Goal: Task Accomplishment & Management: Complete application form

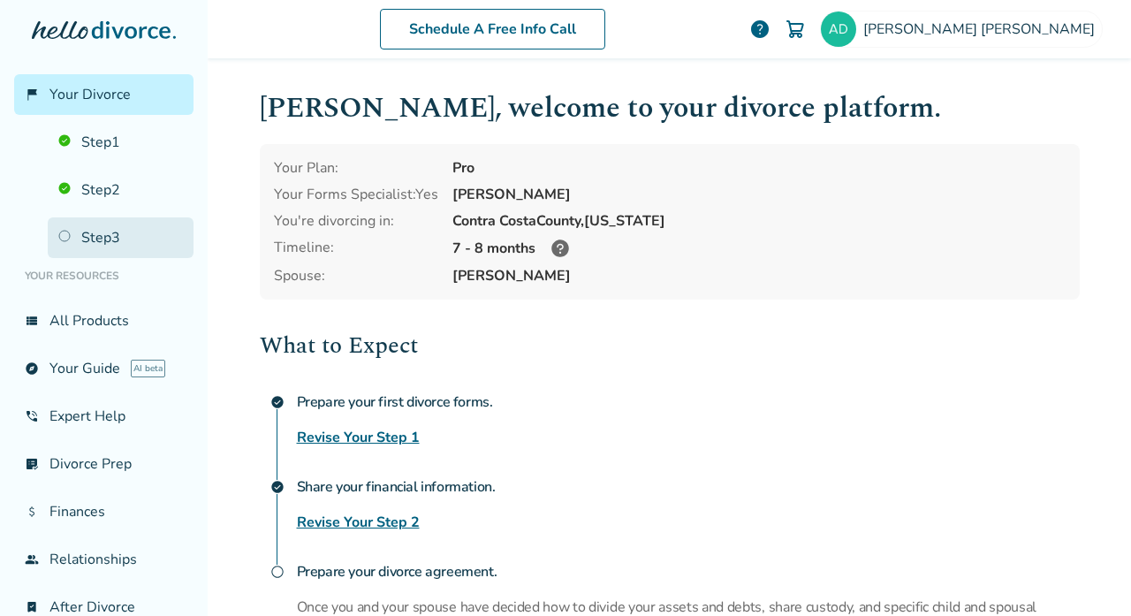
click at [108, 238] on link "Step 3" at bounding box center [121, 237] width 146 height 41
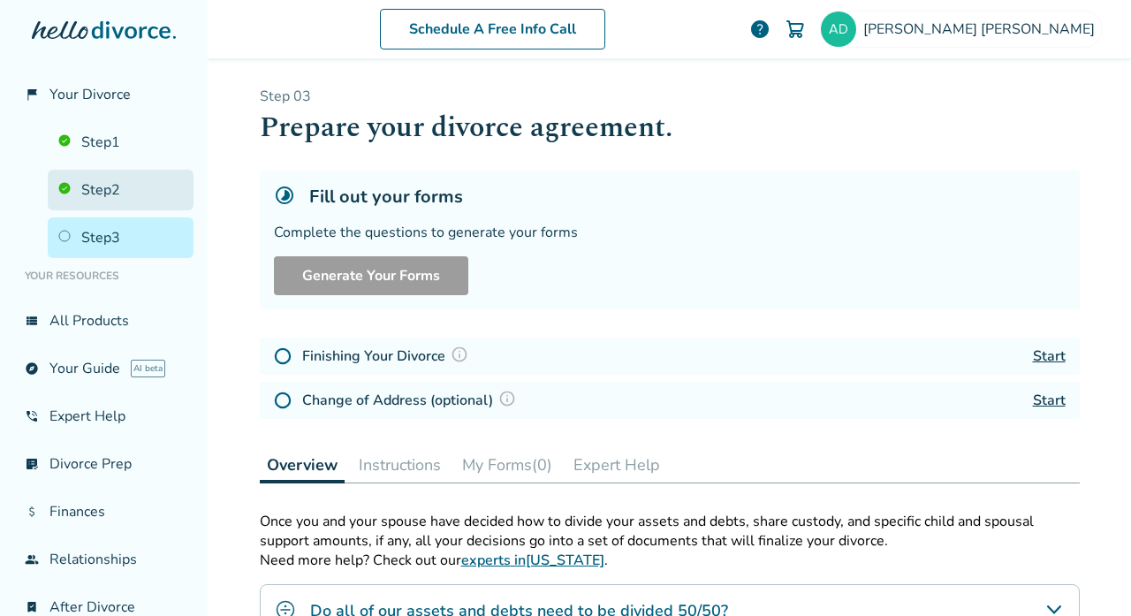
click at [103, 190] on link "Step 2" at bounding box center [121, 190] width 146 height 41
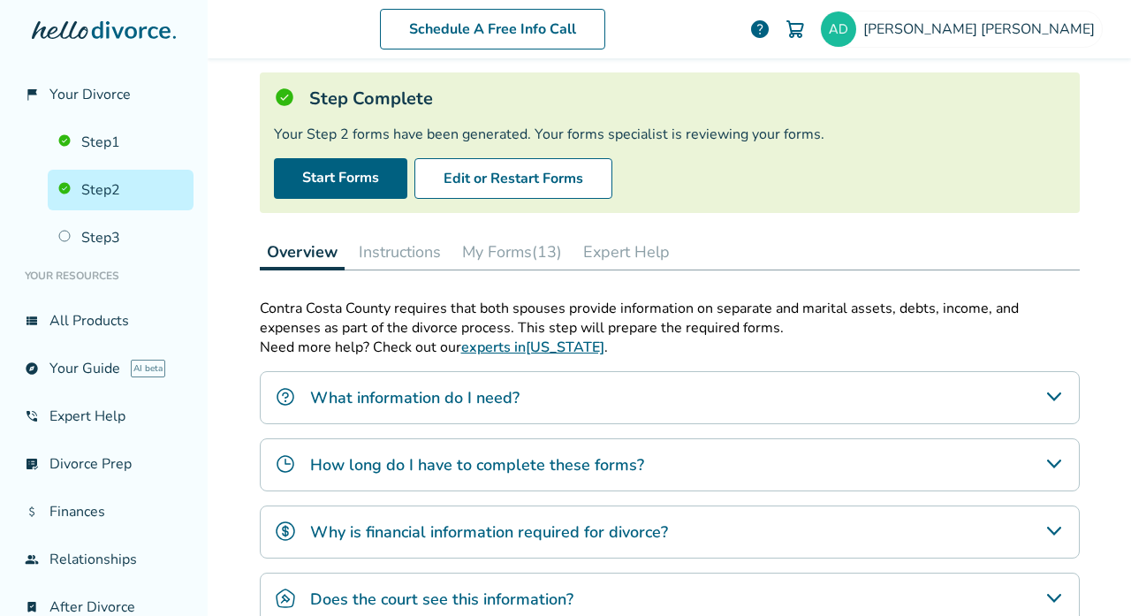
scroll to position [97, 0]
click at [498, 241] on button "My Forms (13)" at bounding box center [512, 252] width 114 height 35
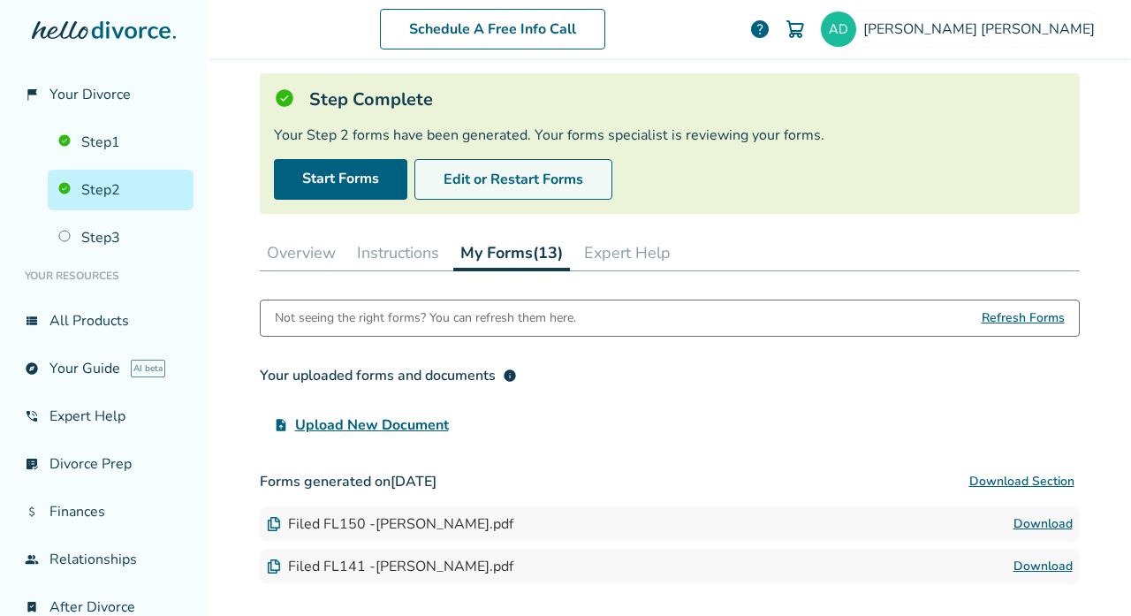
click at [444, 168] on button "Edit or Restart Forms" at bounding box center [513, 179] width 198 height 41
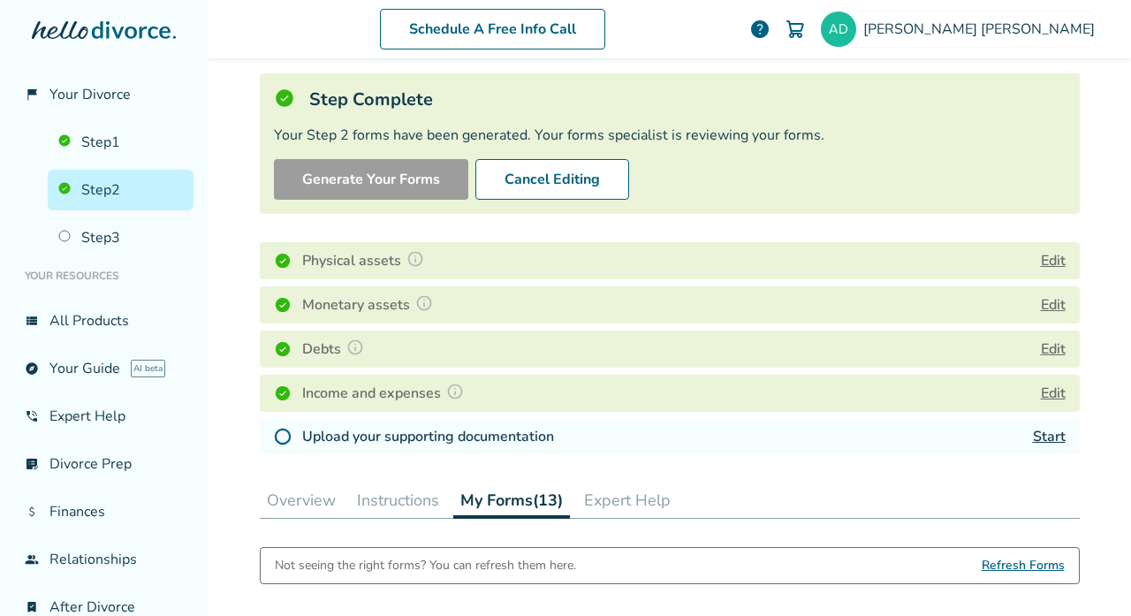
click at [1057, 248] on div "Physical assets Edit" at bounding box center [670, 260] width 820 height 37
click at [1055, 258] on button "Edit" at bounding box center [1053, 260] width 25 height 21
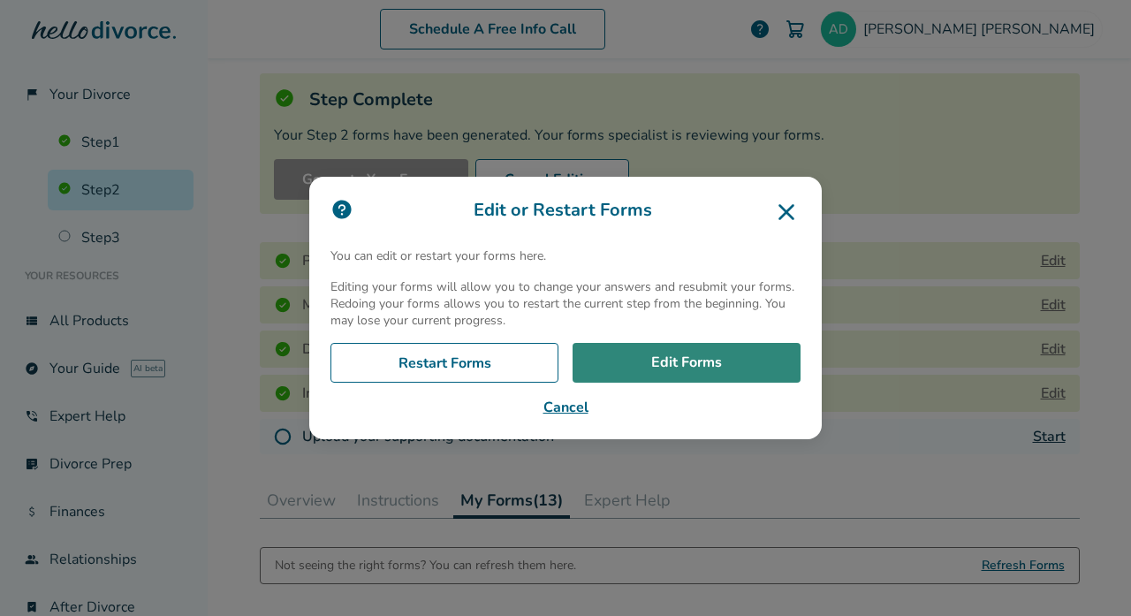
click at [667, 349] on link "Edit Forms" at bounding box center [687, 363] width 228 height 41
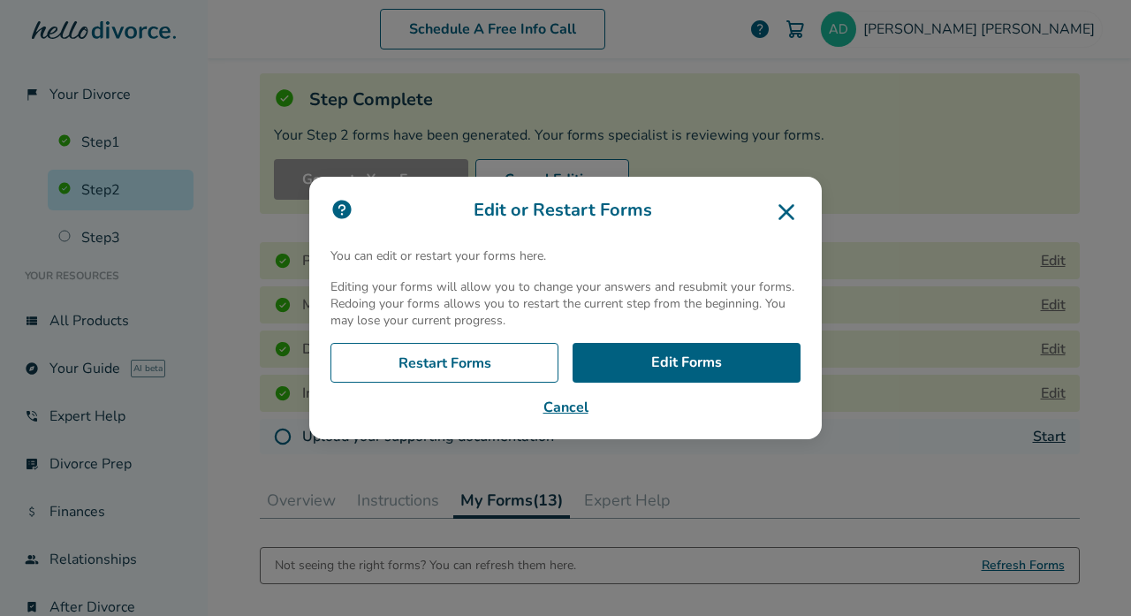
click at [580, 418] on button "Cancel" at bounding box center [566, 407] width 470 height 21
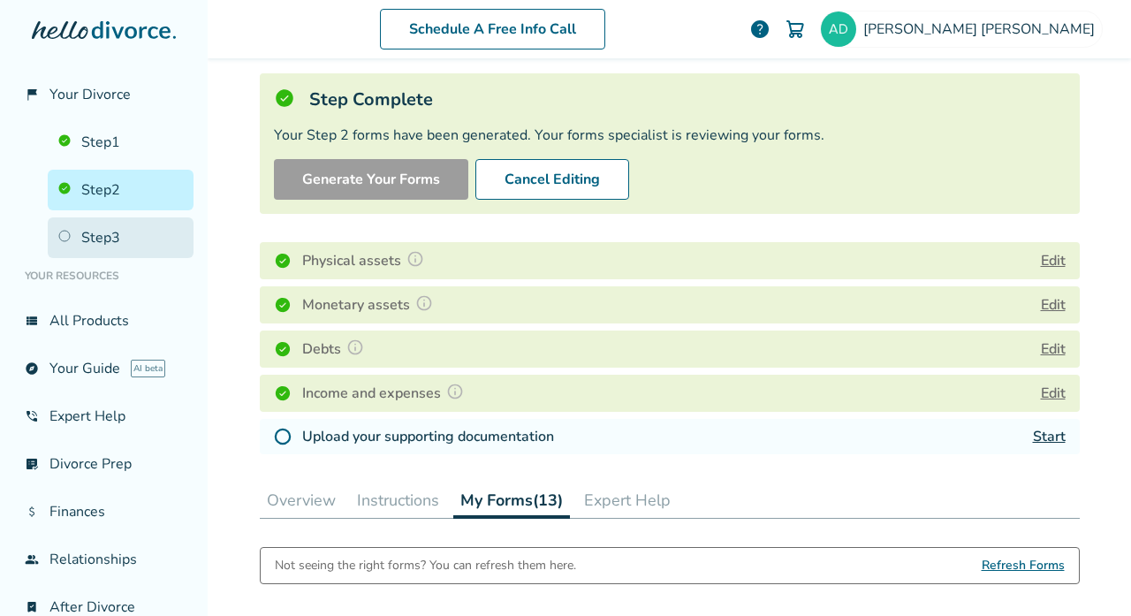
click at [128, 242] on link "Step 3" at bounding box center [121, 237] width 146 height 41
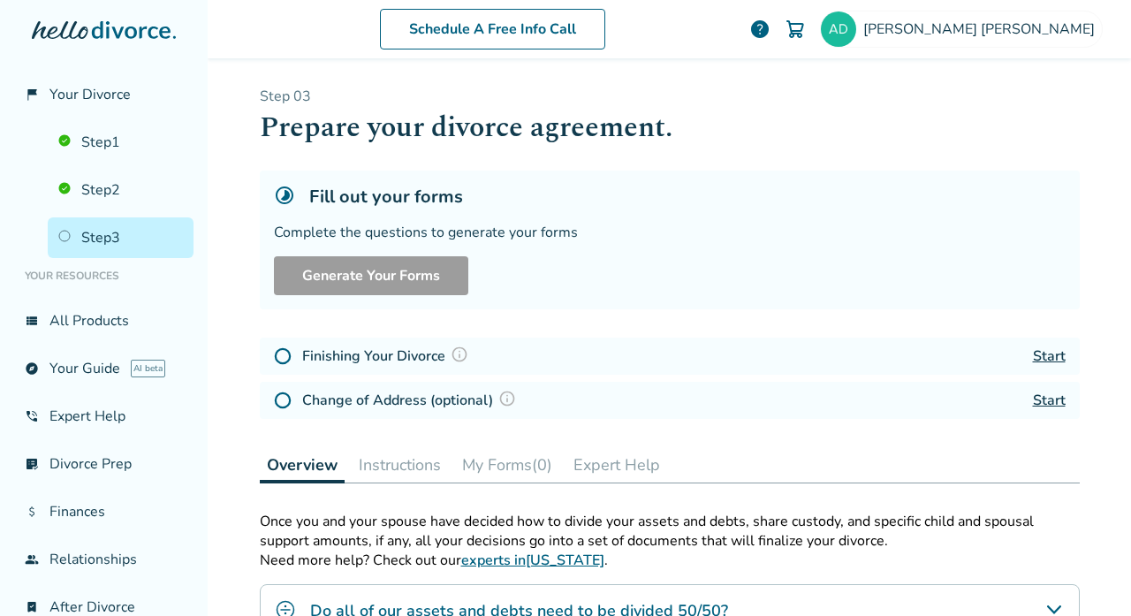
click at [1057, 361] on link "Start" at bounding box center [1049, 355] width 33 height 19
